Goal: Browse casually: Explore the website without a specific task or goal

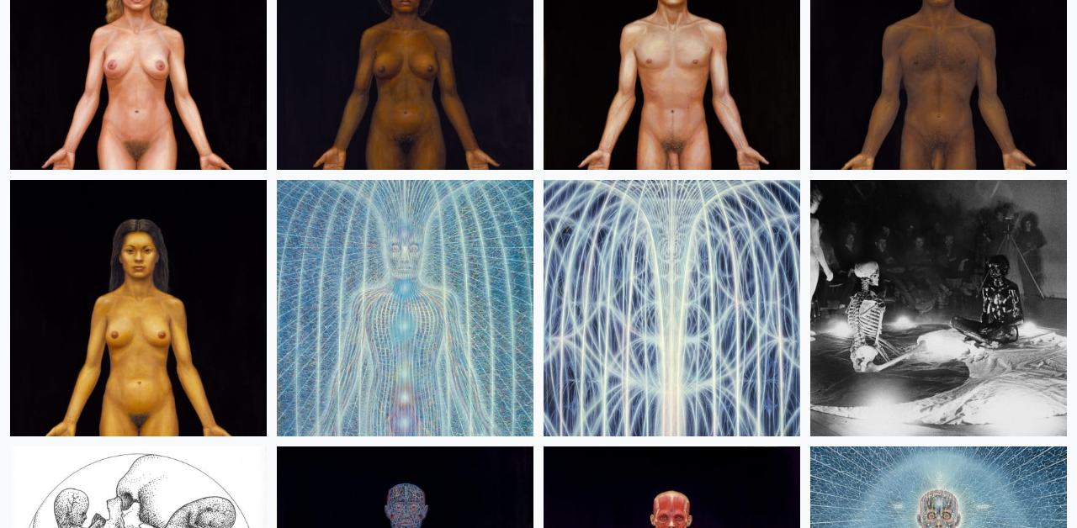
scroll to position [20230, 0]
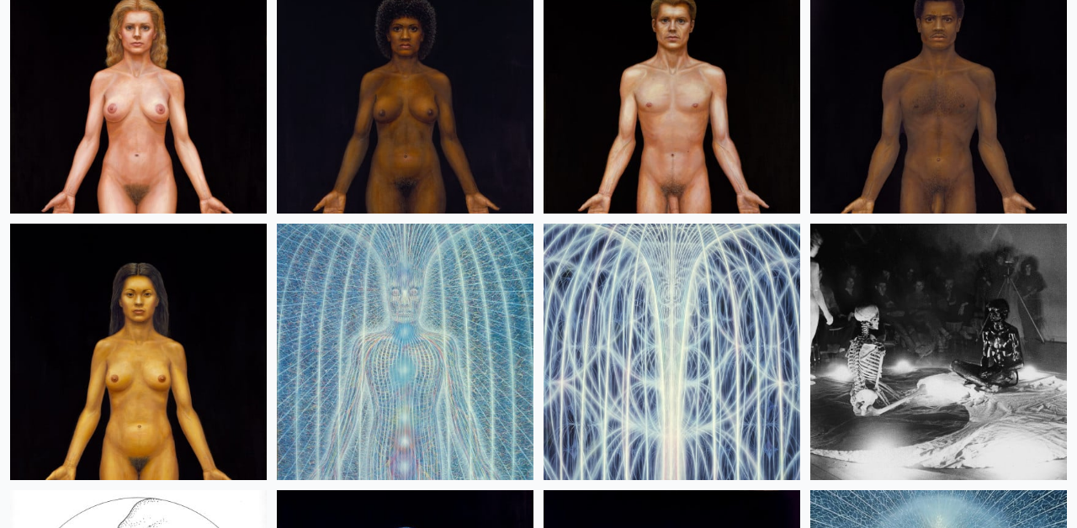
click at [678, 140] on img at bounding box center [671, 85] width 257 height 257
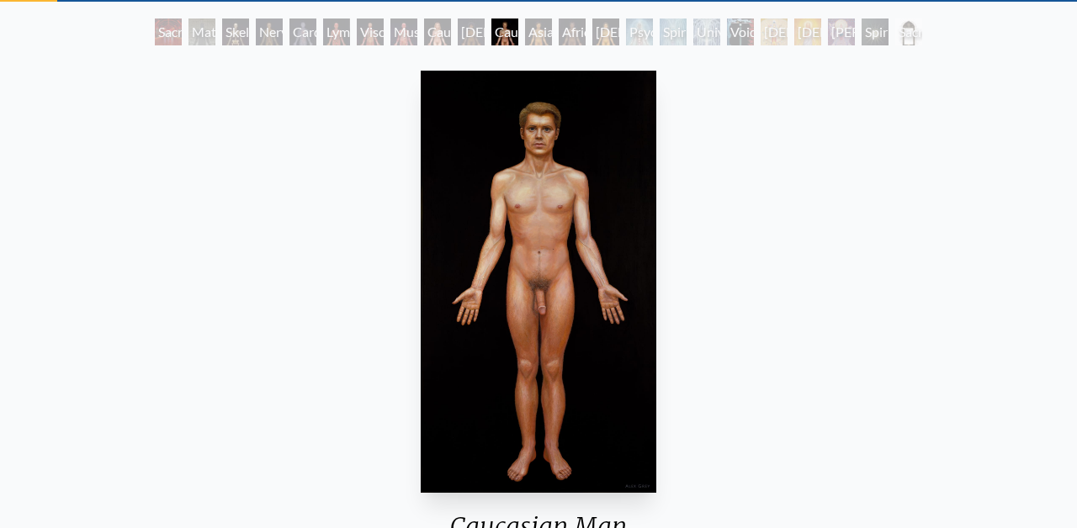
scroll to position [91, 0]
